Goal: Information Seeking & Learning: Learn about a topic

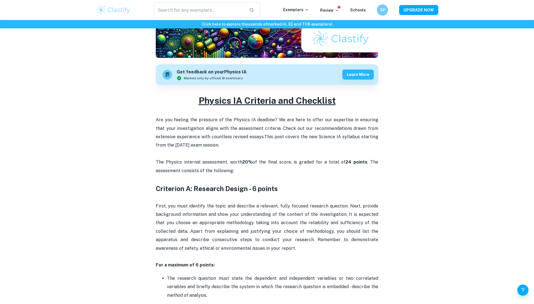
scroll to position [132, 0]
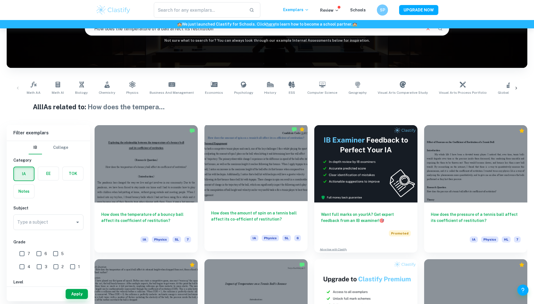
scroll to position [59, 0]
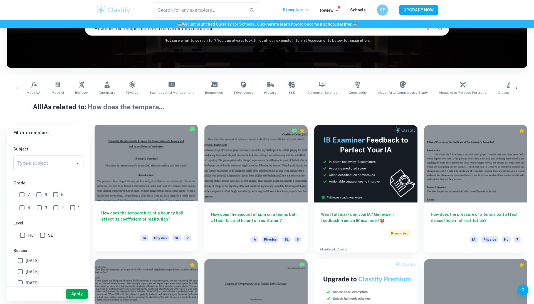
click at [170, 215] on h6 "How does the temperature of a bouncy ball affect its coefficient of restitution?" at bounding box center [146, 219] width 90 height 18
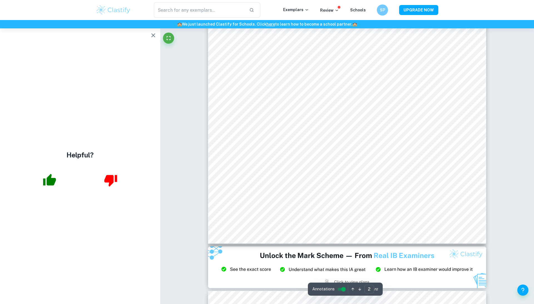
scroll to position [573, 0]
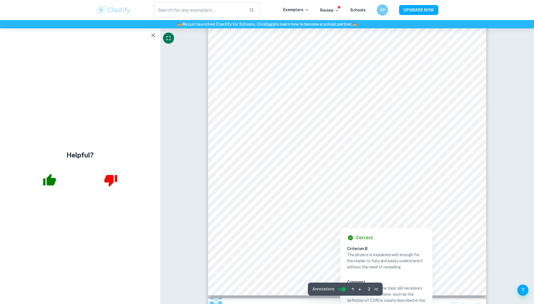
click at [170, 35] on icon "Fullscreen" at bounding box center [168, 38] width 7 height 7
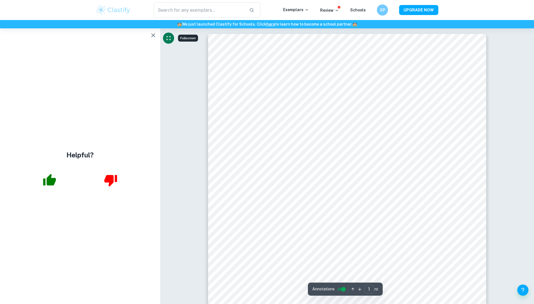
scroll to position [0, 0]
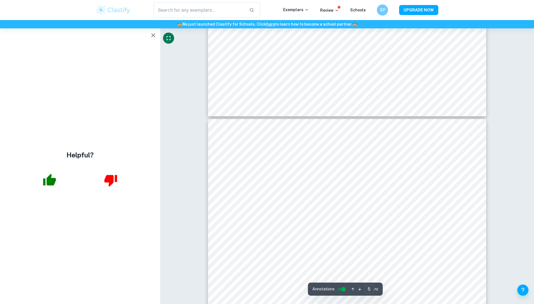
type input "6"
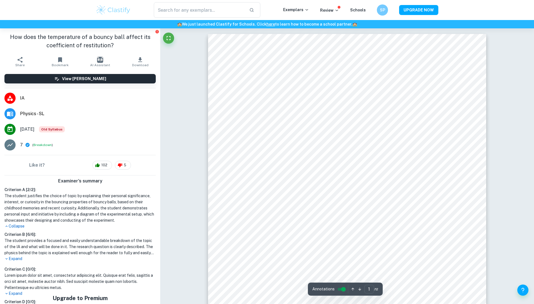
scroll to position [82, 0]
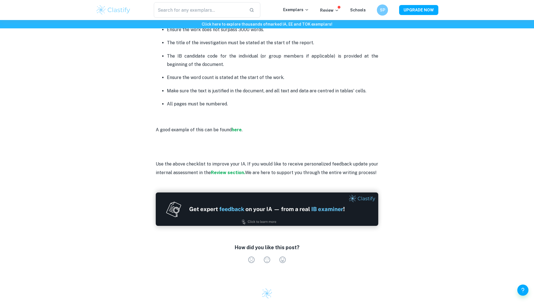
scroll to position [1386, 0]
click at [524, 2] on div "​ Exemplars Review Schools SP UPGRADE NOW" at bounding box center [267, 10] width 534 height 20
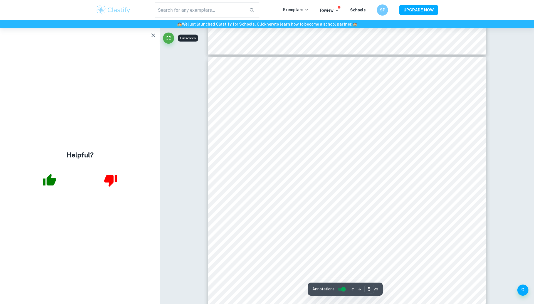
scroll to position [1651, 0]
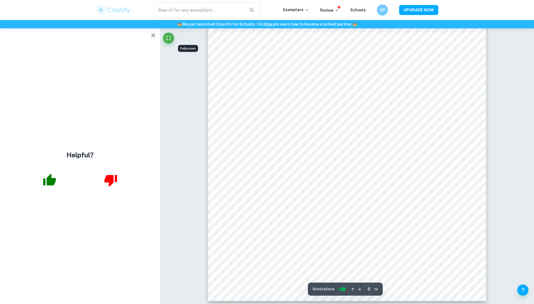
scroll to position [2209, 0]
